Goal: Obtain resource: Obtain resource

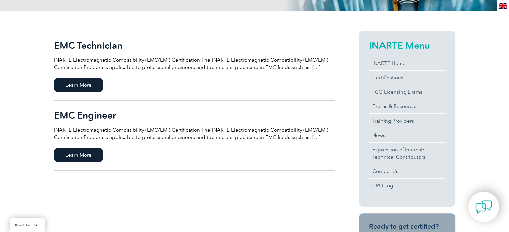
scroll to position [141, 0]
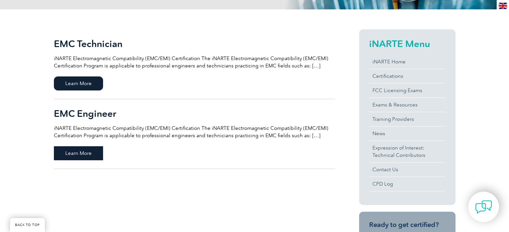
click at [81, 153] on span "Learn More" at bounding box center [78, 153] width 49 height 14
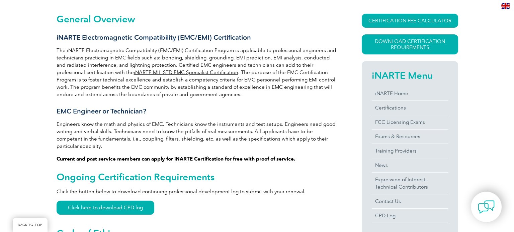
scroll to position [151, 0]
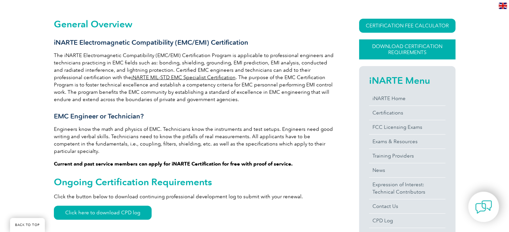
click at [400, 47] on link "Download Certification Requirements" at bounding box center [407, 49] width 96 height 20
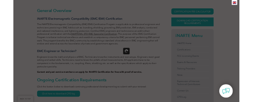
scroll to position [0, 0]
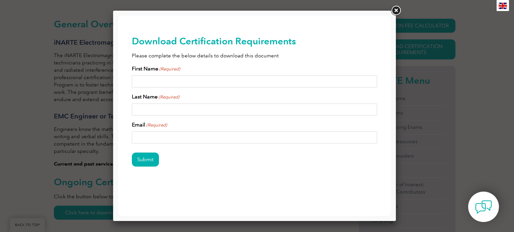
click at [395, 12] on link at bounding box center [396, 11] width 12 height 12
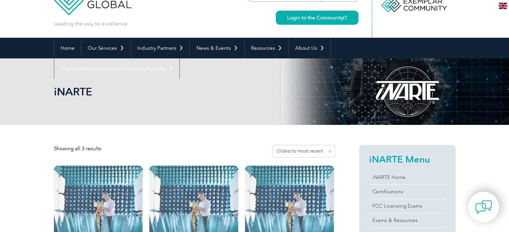
scroll to position [20, 0]
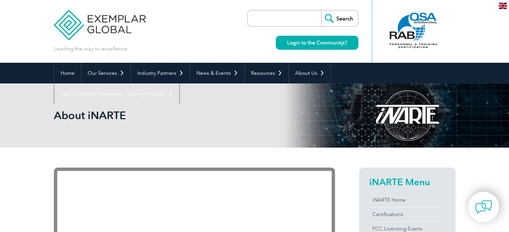
drag, startPoint x: 511, startPoint y: 18, endPoint x: 495, endPoint y: -28, distance: 49.5
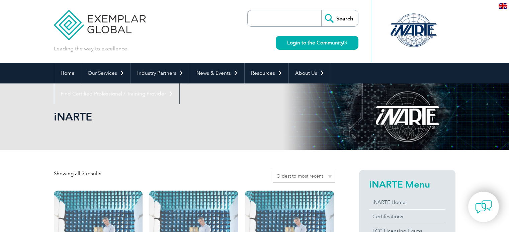
scroll to position [20, 0]
